Goal: Information Seeking & Learning: Learn about a topic

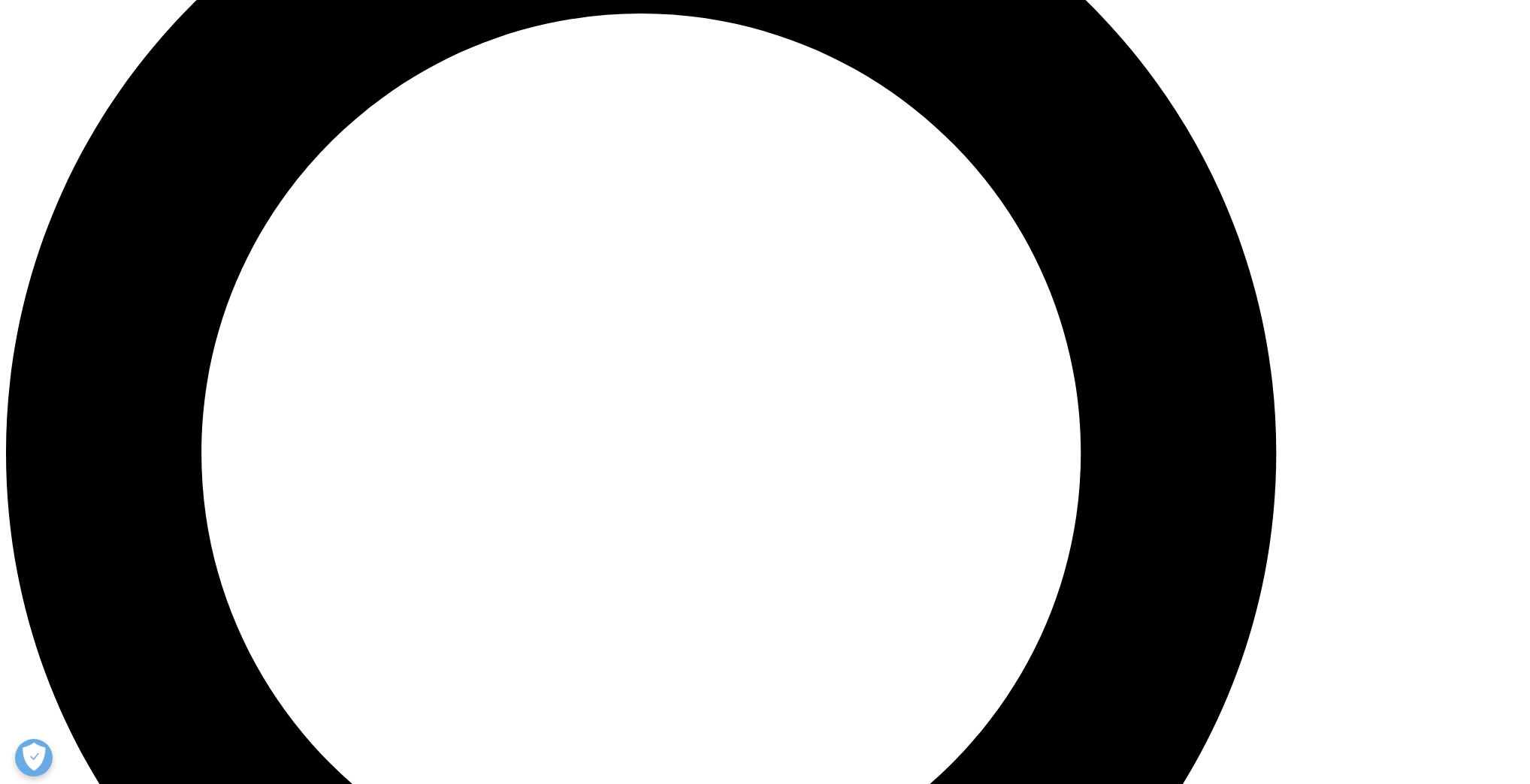
scroll to position [1743, 0]
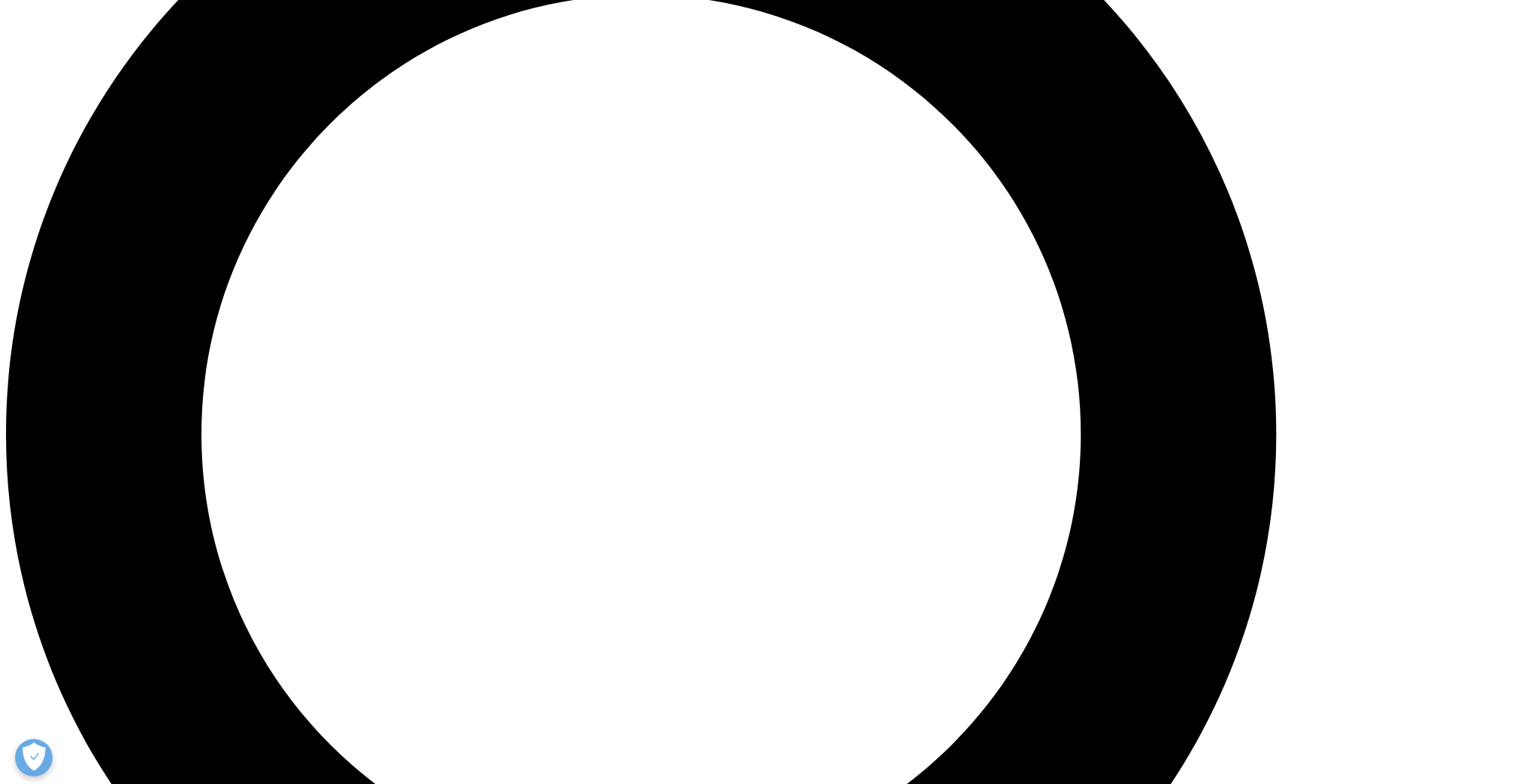
drag, startPoint x: 347, startPoint y: 499, endPoint x: 613, endPoint y: 507, distance: 266.1
drag, startPoint x: 422, startPoint y: 518, endPoint x: 616, endPoint y: 525, distance: 194.1
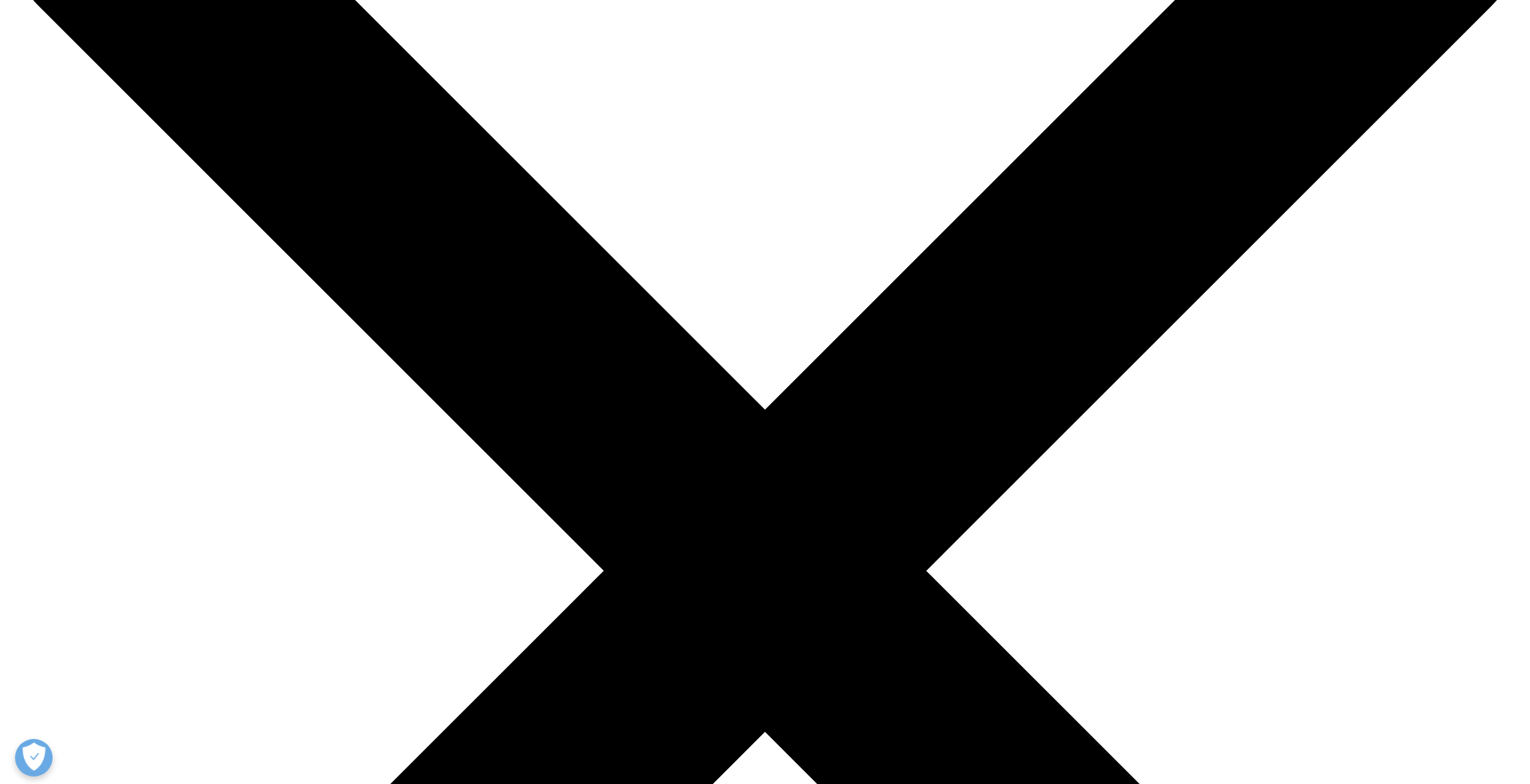
scroll to position [361, 0]
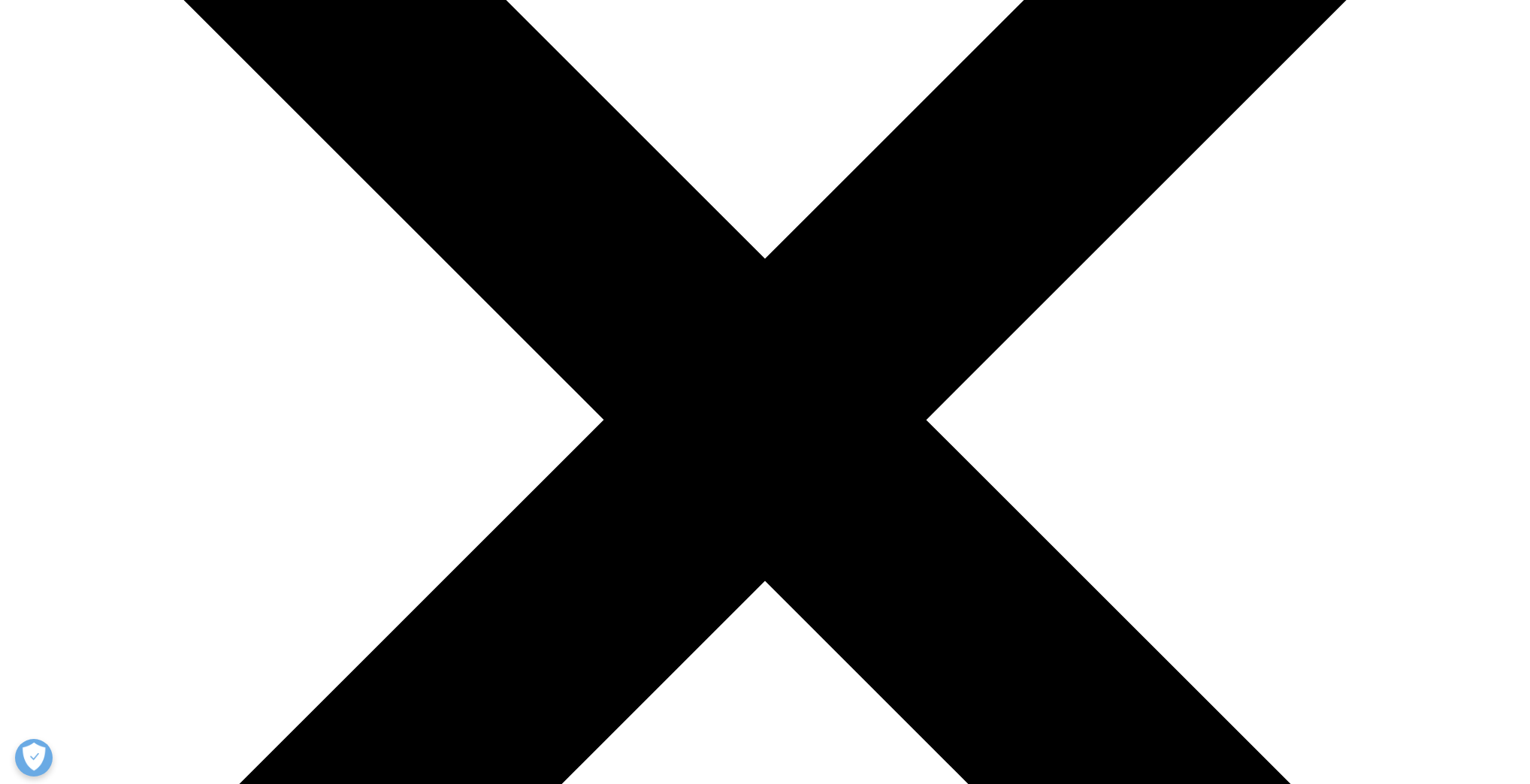
drag, startPoint x: 326, startPoint y: 234, endPoint x: 458, endPoint y: 273, distance: 137.6
copy h3 "Clinical Mobility Solutions"
